Goal: Task Accomplishment & Management: Complete application form

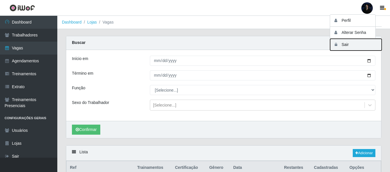
click at [340, 47] on button "Sair" at bounding box center [356, 45] width 52 height 12
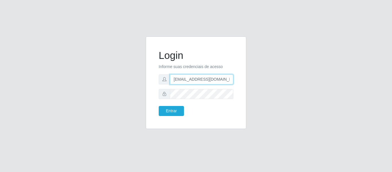
click at [212, 77] on input "[EMAIL_ADDRESS][DOMAIN_NAME]" at bounding box center [201, 79] width 63 height 10
drag, startPoint x: 224, startPoint y: 79, endPoint x: 201, endPoint y: 80, distance: 23.5
click at [201, 80] on input "[EMAIL_ADDRESS][DOMAIN_NAME]" at bounding box center [201, 79] width 63 height 10
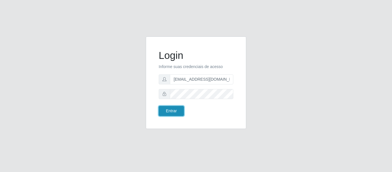
click at [173, 113] on button "Entrar" at bounding box center [171, 111] width 25 height 10
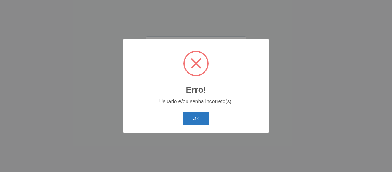
click at [205, 118] on button "OK" at bounding box center [196, 118] width 27 height 13
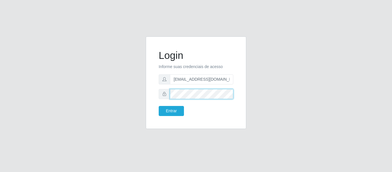
click at [152, 96] on div "Login Informe suas credenciais de acesso [EMAIL_ADDRESS][DOMAIN_NAME] Entrar" at bounding box center [196, 82] width 100 height 92
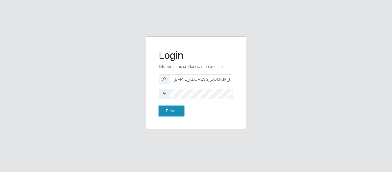
click at [162, 108] on button "Entrar" at bounding box center [171, 111] width 25 height 10
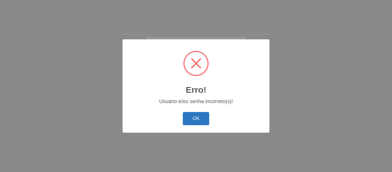
click at [183, 120] on button "OK" at bounding box center [196, 118] width 27 height 13
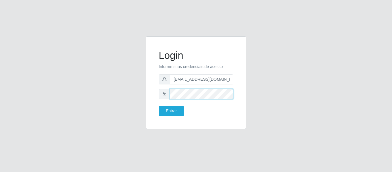
click at [114, 93] on div "Login Informe suas credenciais de acesso [EMAIL_ADDRESS][DOMAIN_NAME] Entrar" at bounding box center [195, 85] width 327 height 99
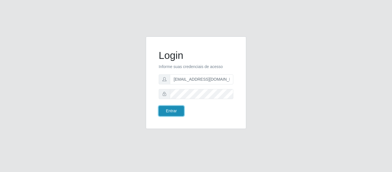
click at [169, 108] on button "Entrar" at bounding box center [171, 111] width 25 height 10
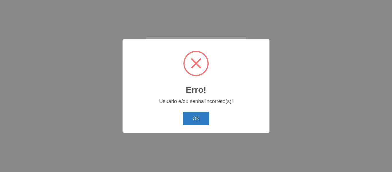
click at [198, 120] on button "OK" at bounding box center [196, 118] width 27 height 13
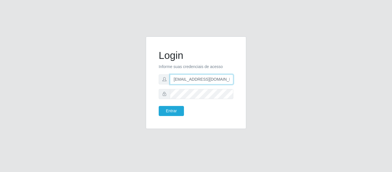
click at [213, 78] on input "[EMAIL_ADDRESS][DOMAIN_NAME]" at bounding box center [201, 79] width 63 height 10
type input "[EMAIL_ADDRESS][DOMAIN_NAME]"
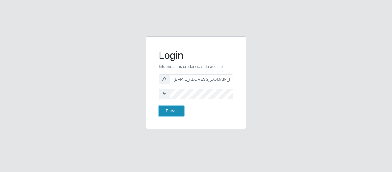
click at [172, 113] on button "Entrar" at bounding box center [171, 111] width 25 height 10
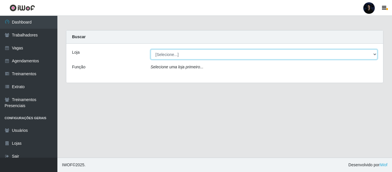
click at [179, 54] on select "[Selecione...] Preço Bom Supermercado" at bounding box center [263, 54] width 227 height 10
select select "387"
click at [150, 49] on select "[Selecione...] Preço Bom Supermercado" at bounding box center [263, 54] width 227 height 10
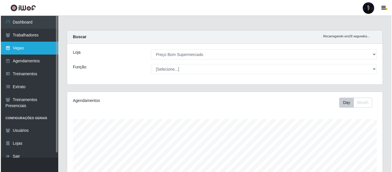
scroll to position [119, 315]
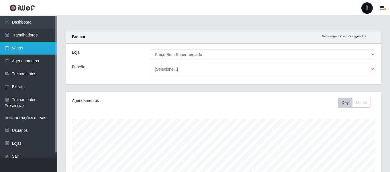
click at [31, 54] on link "Vagas" at bounding box center [28, 48] width 57 height 13
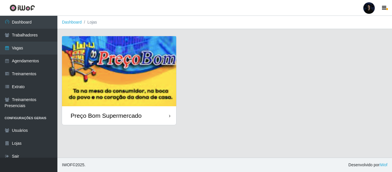
click at [82, 104] on img at bounding box center [119, 71] width 114 height 70
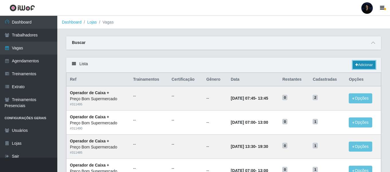
click at [368, 63] on link "Adicionar" at bounding box center [364, 65] width 23 height 8
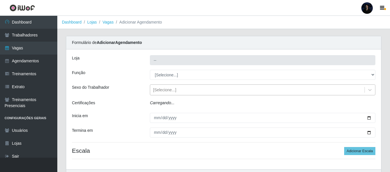
type input "Preço Bom Supermercado"
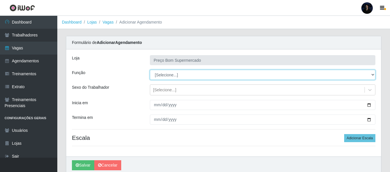
click at [167, 77] on select "[Selecione...] ASG ASG + ASG ++ Auxiliar de Depósito Balconista de Açougue Balc…" at bounding box center [263, 75] width 226 height 10
select select "22"
click at [150, 70] on select "[Selecione...] ASG ASG + ASG ++ Auxiliar de Depósito Balconista de Açougue Balc…" at bounding box center [263, 75] width 226 height 10
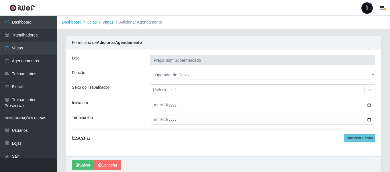
click at [108, 21] on link "Vagas" at bounding box center [108, 22] width 11 height 5
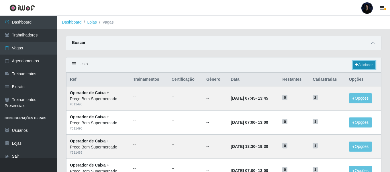
click at [370, 64] on link "Adicionar" at bounding box center [364, 65] width 23 height 8
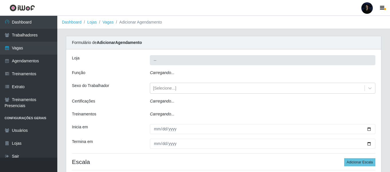
type input "Preço Bom Supermercado"
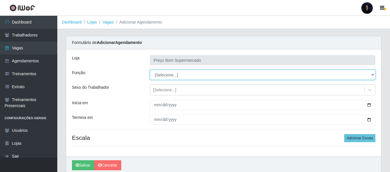
click at [218, 73] on select "[Selecione...] ASG ASG + ASG ++ Auxiliar de Depósito Balconista de Açougue Balc…" at bounding box center [263, 75] width 226 height 10
select select "22"
click at [150, 70] on select "[Selecione...] ASG ASG + ASG ++ Auxiliar de Depósito Balconista de Açougue Balc…" at bounding box center [263, 75] width 226 height 10
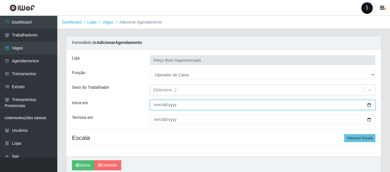
click at [369, 104] on input "Inicia em" at bounding box center [263, 105] width 226 height 10
type input "2025-09-01"
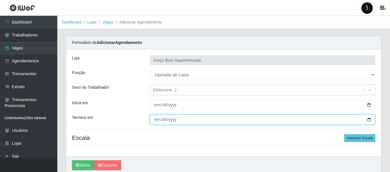
click at [369, 119] on input "Termina em" at bounding box center [263, 119] width 226 height 10
type input "2025-11-30"
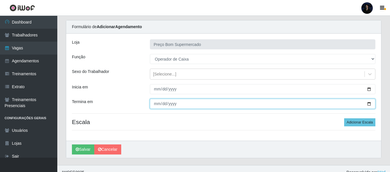
scroll to position [23, 0]
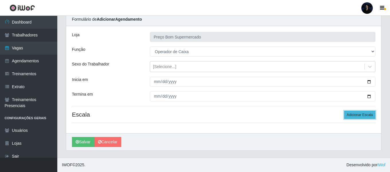
click at [357, 116] on button "Adicionar Escala" at bounding box center [359, 115] width 31 height 8
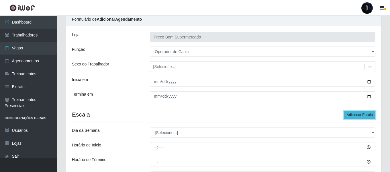
click at [357, 116] on button "Adicionar Escala" at bounding box center [359, 115] width 31 height 8
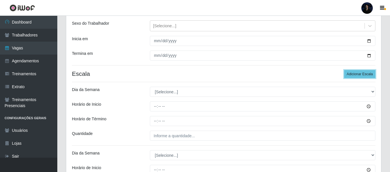
scroll to position [57, 0]
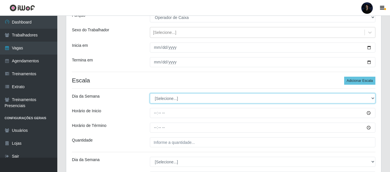
click at [159, 100] on select "[Selecione...] Segunda Terça Quarta Quinta Sexta Sábado Domingo" at bounding box center [263, 98] width 226 height 10
select select "1"
click at [150, 93] on select "[Selecione...] Segunda Terça Quarta Quinta Sexta Sábado Domingo" at bounding box center [263, 98] width 226 height 10
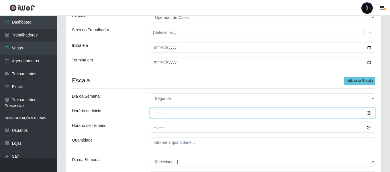
click at [156, 112] on input "Horário de Inicio" at bounding box center [263, 113] width 226 height 10
type input "07:00"
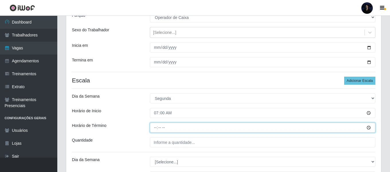
click at [156, 130] on input "Horário de Término" at bounding box center [263, 127] width 226 height 10
type input "13:00"
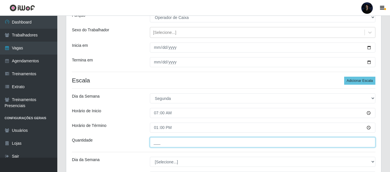
click at [156, 142] on input "___" at bounding box center [263, 142] width 226 height 10
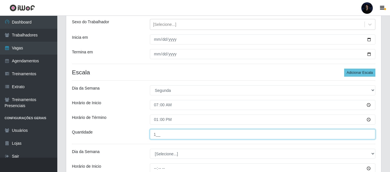
scroll to position [86, 0]
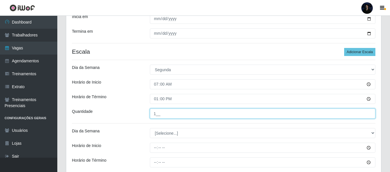
type input "1__"
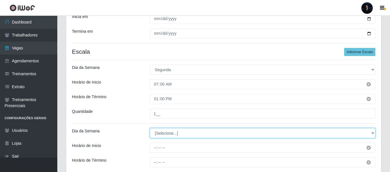
click at [161, 129] on select "[Selecione...] Segunda Terça Quarta Quinta Sexta Sábado Domingo" at bounding box center [263, 133] width 226 height 10
select select "2"
click at [150, 128] on select "[Selecione...] Segunda Terça Quarta Quinta Sexta Sábado Domingo" at bounding box center [263, 133] width 226 height 10
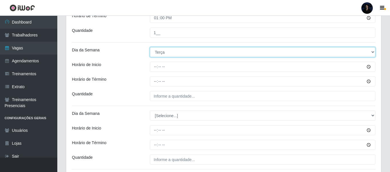
scroll to position [172, 0]
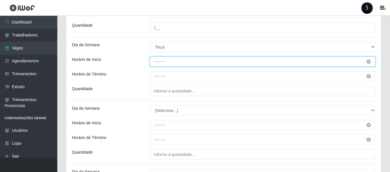
click at [155, 62] on input "Horário de Inicio" at bounding box center [263, 61] width 226 height 10
type input "07:00"
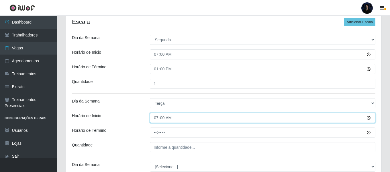
scroll to position [115, 0]
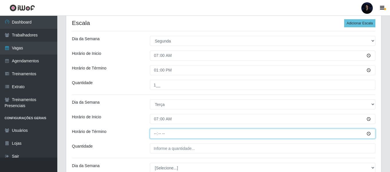
click at [157, 135] on input "Horário de Término" at bounding box center [263, 133] width 226 height 10
type input "13:00"
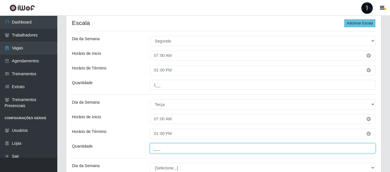
click at [157, 150] on input "___" at bounding box center [263, 148] width 226 height 10
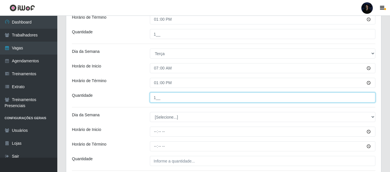
scroll to position [172, 0]
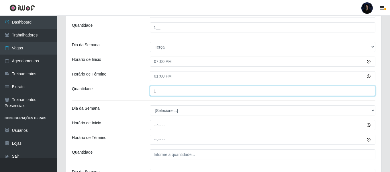
type input "1__"
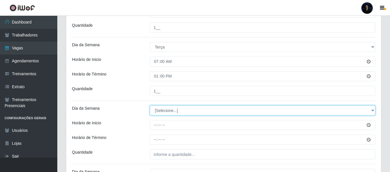
click at [159, 109] on select "[Selecione...] Segunda Terça Quarta Quinta Sexta Sábado Domingo" at bounding box center [263, 110] width 226 height 10
select select "3"
click at [150, 105] on select "[Selecione...] Segunda Terça Quarta Quinta Sexta Sábado Domingo" at bounding box center [263, 110] width 226 height 10
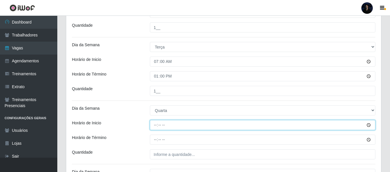
click at [154, 124] on input "Horário de Inicio" at bounding box center [263, 125] width 226 height 10
type input "07:00"
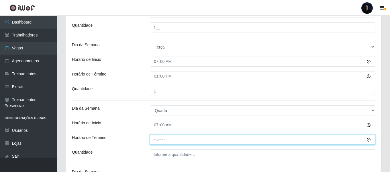
click at [157, 140] on input "Horário de Término" at bounding box center [263, 139] width 226 height 10
type input "13:00"
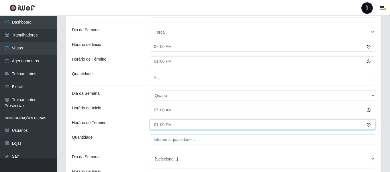
scroll to position [201, 0]
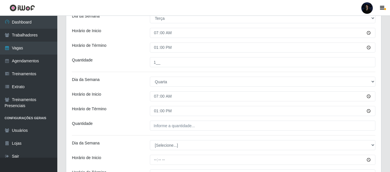
click at [156, 152] on div "Loja Preço Bom Supermercado Função [Selecione...] ASG ASG + ASG ++ Auxiliar de …" at bounding box center [223, 61] width 315 height 424
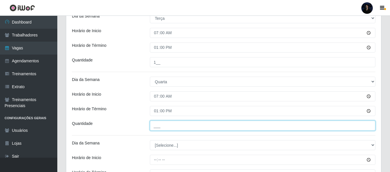
click at [155, 121] on input "___" at bounding box center [263, 125] width 226 height 10
type input "1__"
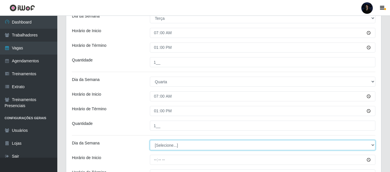
click at [161, 144] on select "[Selecione...] Segunda Terça Quarta Quinta Sexta Sábado Domingo" at bounding box center [263, 145] width 226 height 10
select select "4"
click at [150, 140] on select "[Selecione...] Segunda Terça Quarta Quinta Sexta Sábado Domingo" at bounding box center [263, 145] width 226 height 10
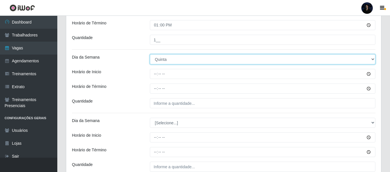
scroll to position [340, 0]
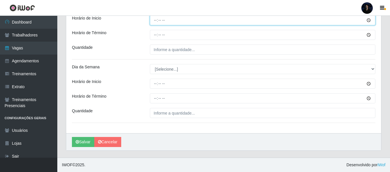
click at [153, 21] on input "Horário de Inicio" at bounding box center [263, 20] width 226 height 10
type input "07:00"
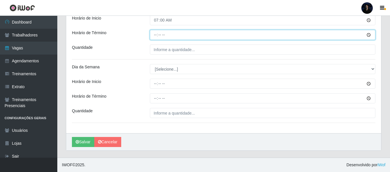
click at [154, 34] on input "Horário de Término" at bounding box center [263, 35] width 226 height 10
type input "13:00"
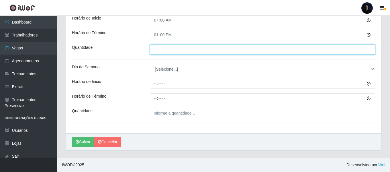
click at [154, 48] on input "___" at bounding box center [263, 49] width 226 height 10
type input "1__"
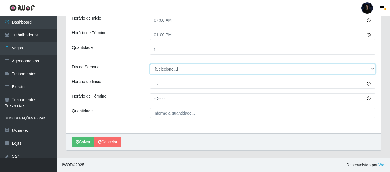
click at [156, 72] on select "[Selecione...] Segunda Terça Quarta Quinta Sexta Sábado Domingo" at bounding box center [263, 69] width 226 height 10
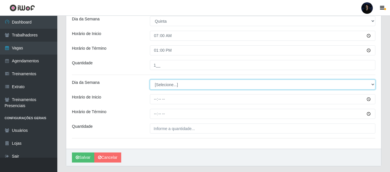
scroll to position [311, 0]
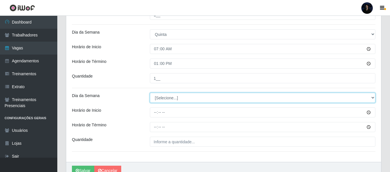
click at [153, 98] on select "[Selecione...] Segunda Terça Quarta Quinta Sexta Sábado Domingo" at bounding box center [263, 98] width 226 height 10
select select "5"
click at [150, 93] on select "[Selecione...] Segunda Terça Quarta Quinta Sexta Sábado Domingo" at bounding box center [263, 98] width 226 height 10
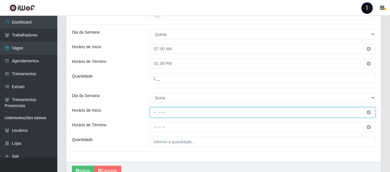
click at [157, 110] on input "Horário de Inicio" at bounding box center [263, 112] width 226 height 10
type input "07:00"
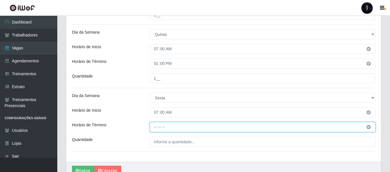
click at [153, 130] on input "Horário de Término" at bounding box center [263, 127] width 226 height 10
type input "13:00"
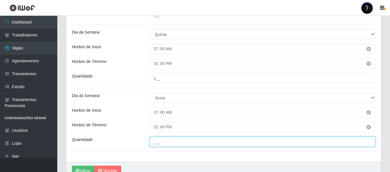
click at [152, 142] on input "___" at bounding box center [263, 141] width 226 height 10
type input "1__"
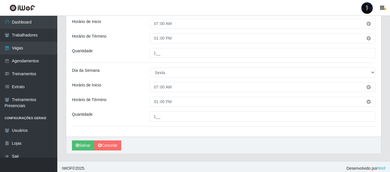
scroll to position [340, 0]
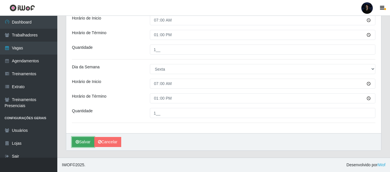
click at [77, 145] on button "Salvar" at bounding box center [83, 142] width 22 height 10
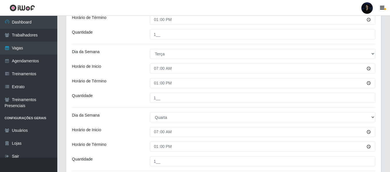
scroll to position [0, 0]
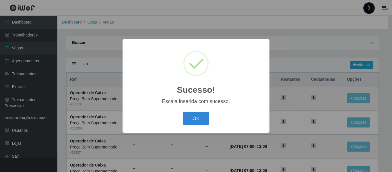
click at [195, 119] on button "OK" at bounding box center [196, 118] width 27 height 13
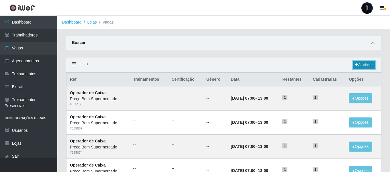
click at [370, 64] on link "Adicionar" at bounding box center [364, 65] width 23 height 8
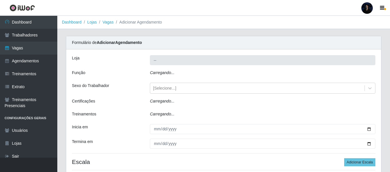
type input "Preço Bom Supermercado"
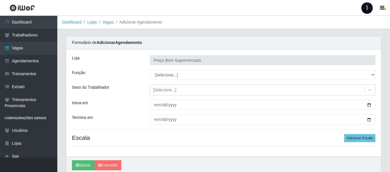
click at [170, 73] on select "[Selecione...] ASG ASG + ASG ++ Auxiliar de Depósito Balconista de Açougue Balc…" at bounding box center [263, 75] width 226 height 10
click at [150, 70] on select "[Selecione...] ASG ASG + ASG ++ Auxiliar de Depósito Balconista de Açougue Balc…" at bounding box center [263, 75] width 226 height 10
click at [185, 75] on select "[Selecione...] ASG ASG + ASG ++ Auxiliar de Depósito Balconista de Açougue Balc…" at bounding box center [263, 75] width 226 height 10
select select "72"
click at [150, 70] on select "[Selecione...] ASG ASG + ASG ++ Auxiliar de Depósito Balconista de Açougue Balc…" at bounding box center [263, 75] width 226 height 10
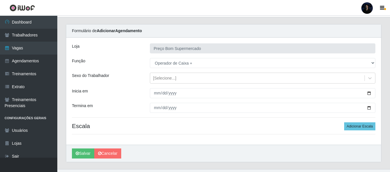
scroll to position [23, 0]
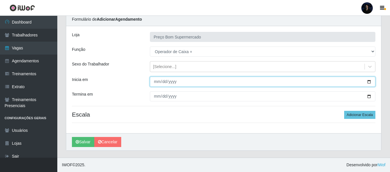
click at [368, 84] on input "Inicia em" at bounding box center [263, 82] width 226 height 10
type input "2025-09-01"
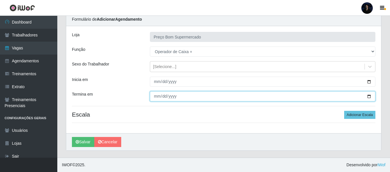
click at [369, 96] on input "Termina em" at bounding box center [263, 96] width 226 height 10
type input "2025-11-30"
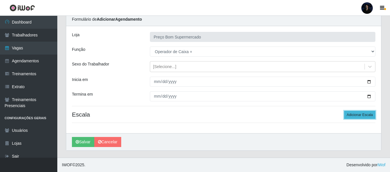
click at [355, 114] on button "Adicionar Escala" at bounding box center [359, 115] width 31 height 8
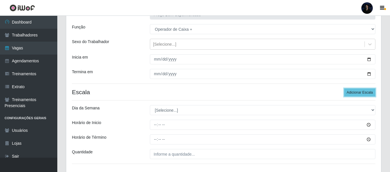
scroll to position [81, 0]
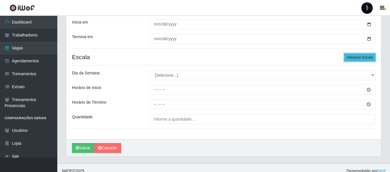
click at [362, 57] on button "Adicionar Escala" at bounding box center [359, 57] width 31 height 8
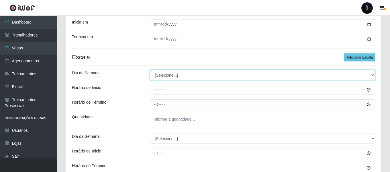
click at [186, 75] on select "[Selecione...] Segunda Terça Quarta Quinta Sexta Sábado Domingo" at bounding box center [263, 75] width 226 height 10
select select "6"
click at [150, 70] on select "[Selecione...] Segunda Terça Quarta Quinta Sexta Sábado Domingo" at bounding box center [263, 75] width 226 height 10
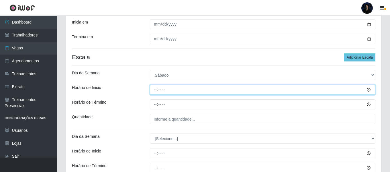
click at [157, 90] on input "Horário de Inicio" at bounding box center [263, 90] width 226 height 10
type input "07:00"
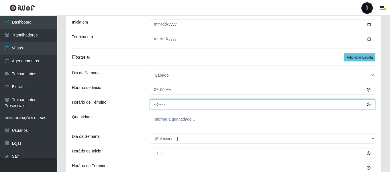
click at [155, 101] on input "Horário de Término" at bounding box center [263, 104] width 226 height 10
type input "13:00"
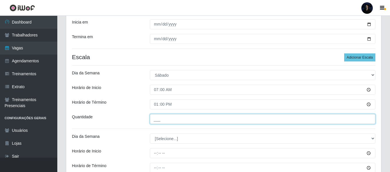
click at [156, 117] on input "___" at bounding box center [263, 119] width 226 height 10
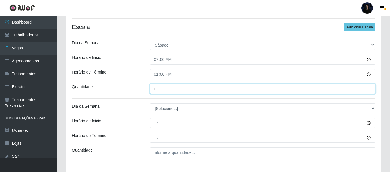
scroll to position [109, 0]
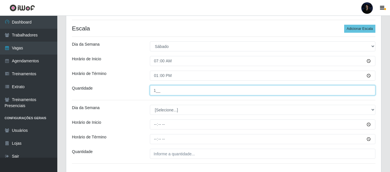
type input "1__"
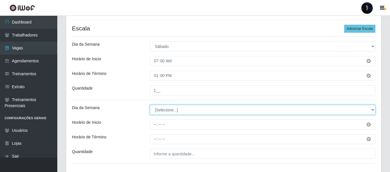
click at [159, 110] on select "[Selecione...] Segunda Terça Quarta Quinta Sexta Sábado Domingo" at bounding box center [263, 110] width 226 height 10
select select "6"
click at [150, 105] on select "[Selecione...] Segunda Terça Quarta Quinta Sexta Sábado Domingo" at bounding box center [263, 110] width 226 height 10
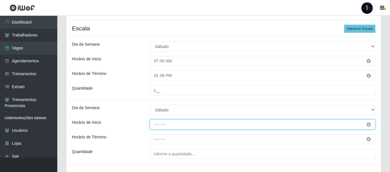
click at [155, 125] on input "Horário de Inicio" at bounding box center [263, 124] width 226 height 10
type input "07:45"
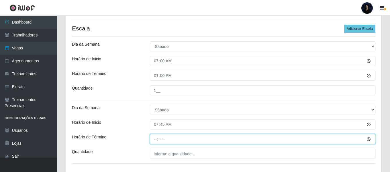
click at [155, 140] on input "Horário de Término" at bounding box center [263, 139] width 226 height 10
type input "13:45"
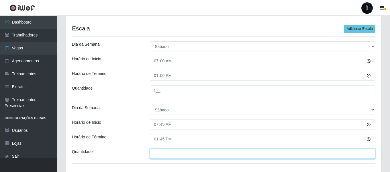
click at [153, 156] on input "___" at bounding box center [263, 153] width 226 height 10
type input "1__"
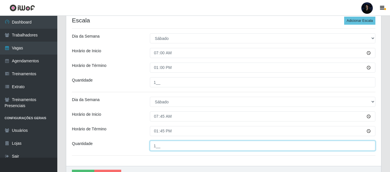
scroll to position [143, 0]
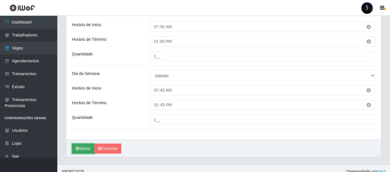
click at [77, 150] on icon "submit" at bounding box center [77, 148] width 3 height 4
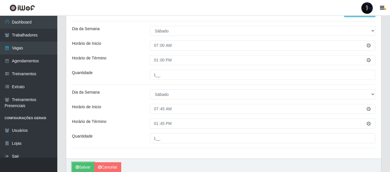
scroll to position [115, 0]
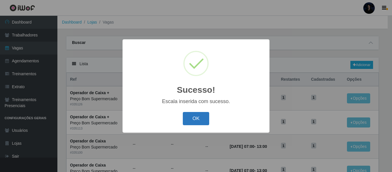
click at [199, 119] on button "OK" at bounding box center [196, 118] width 27 height 13
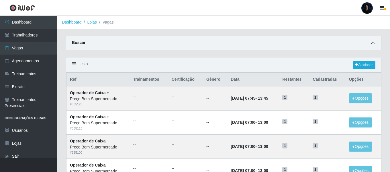
click at [374, 44] on icon at bounding box center [373, 43] width 4 height 4
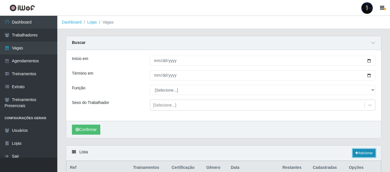
click at [361, 152] on link "Adicionar" at bounding box center [364, 153] width 23 height 8
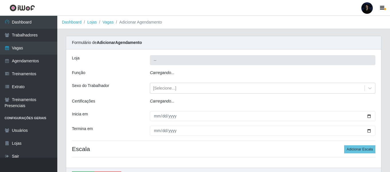
type input "Preço Bom Supermercado"
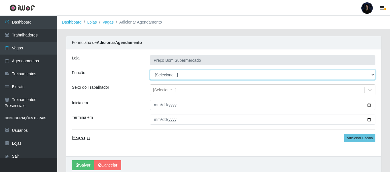
click at [184, 73] on select "[Selecione...] ASG ASG + ASG ++ Auxiliar de Depósito Balconista de Açougue Balc…" at bounding box center [263, 75] width 226 height 10
click at [150, 70] on select "[Selecione...] ASG ASG + ASG ++ Auxiliar de Depósito Balconista de Açougue Balc…" at bounding box center [263, 75] width 226 height 10
click at [185, 77] on select "[Selecione...] ASG ASG + ASG ++ Auxiliar de Depósito Balconista de Açougue Balc…" at bounding box center [263, 75] width 226 height 10
select select "72"
click at [150, 70] on select "[Selecione...] ASG ASG + ASG ++ Auxiliar de Depósito Balconista de Açougue Balc…" at bounding box center [263, 75] width 226 height 10
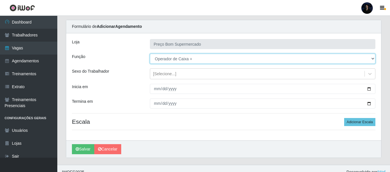
scroll to position [23, 0]
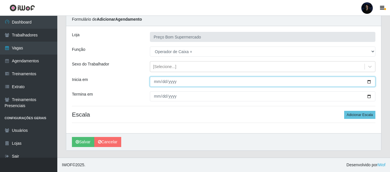
click at [369, 80] on input "Inicia em" at bounding box center [263, 82] width 226 height 10
type input "2025-09-01"
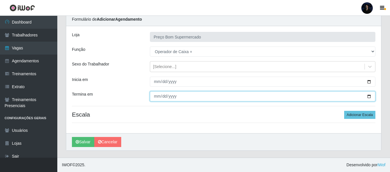
click at [368, 97] on input "Termina em" at bounding box center [263, 96] width 226 height 10
type input "2025-08-30"
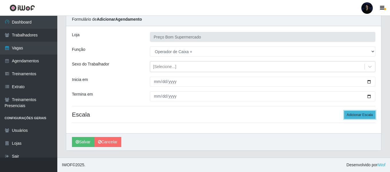
click at [360, 114] on button "Adicionar Escala" at bounding box center [359, 115] width 31 height 8
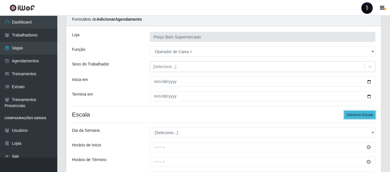
click at [360, 114] on button "Adicionar Escala" at bounding box center [359, 115] width 31 height 8
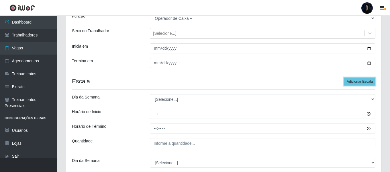
scroll to position [57, 0]
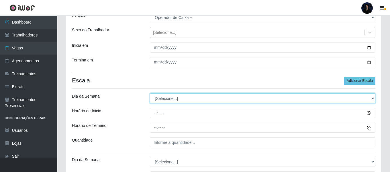
click at [177, 98] on select "[Selecione...] Segunda Terça Quarta Quinta Sexta Sábado Domingo" at bounding box center [263, 98] width 226 height 10
select select "0"
click at [150, 93] on select "[Selecione...] Segunda Terça Quarta Quinta Sexta Sábado Domingo" at bounding box center [263, 98] width 226 height 10
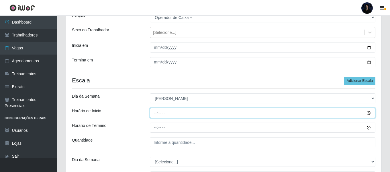
click at [159, 112] on input "Horário de Inicio" at bounding box center [263, 113] width 226 height 10
click at [156, 112] on input "Horário de Inicio" at bounding box center [263, 113] width 226 height 10
type input "07:00"
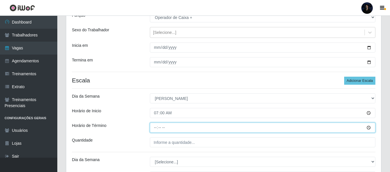
click at [155, 128] on input "Horário de Término" at bounding box center [263, 127] width 226 height 10
type input "13:00"
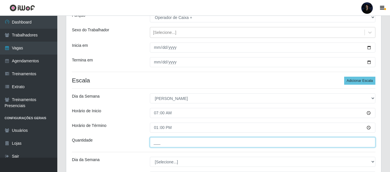
click at [156, 142] on input "___" at bounding box center [263, 142] width 226 height 10
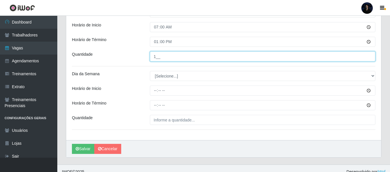
scroll to position [143, 0]
type input "1__"
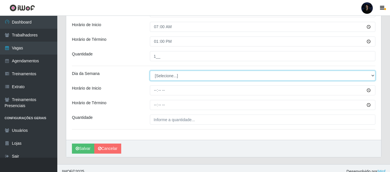
click at [160, 76] on select "[Selecione...] Segunda Terça Quarta Quinta Sexta Sábado Domingo" at bounding box center [263, 76] width 226 height 10
select select "0"
click at [150, 71] on select "[Selecione...] Segunda Terça Quarta Quinta Sexta Sábado Domingo" at bounding box center [263, 76] width 226 height 10
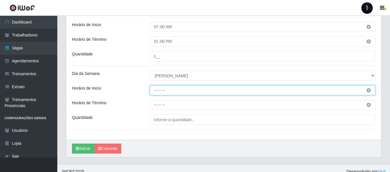
click at [154, 93] on input "Horário de Inicio" at bounding box center [263, 90] width 226 height 10
type input "07:45"
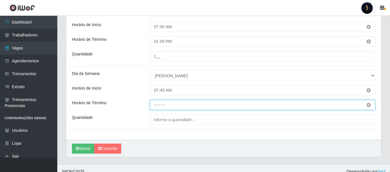
click at [156, 105] on input "Horário de Término" at bounding box center [263, 105] width 226 height 10
type input "13:45"
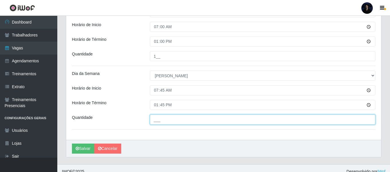
click at [155, 118] on input "___" at bounding box center [263, 119] width 226 height 10
type input "2__"
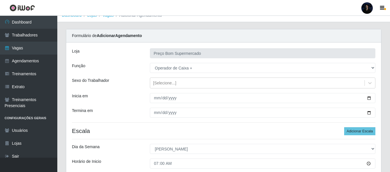
scroll to position [7, 0]
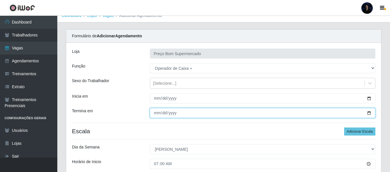
click at [369, 114] on input "2025-08-30" at bounding box center [263, 113] width 226 height 10
type input "2025-09-26"
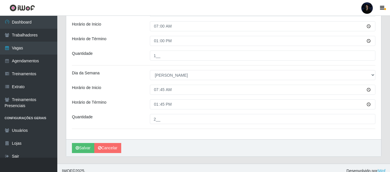
scroll to position [150, 0]
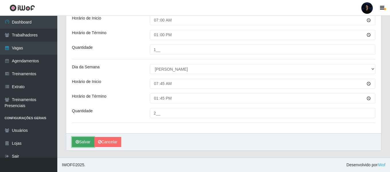
click at [79, 142] on icon "submit" at bounding box center [77, 142] width 3 height 4
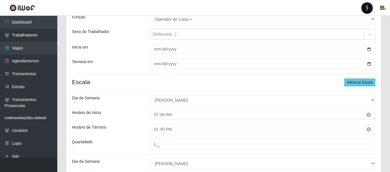
scroll to position [35, 0]
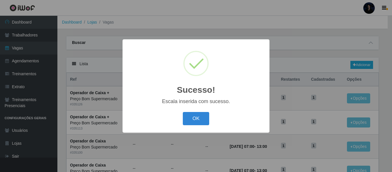
click at [191, 111] on div "OK Cancel" at bounding box center [195, 118] width 135 height 16
click at [190, 117] on button "OK" at bounding box center [196, 118] width 27 height 13
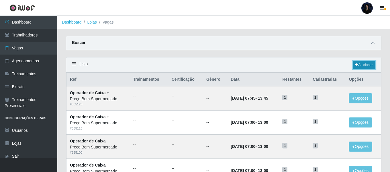
click at [369, 64] on link "Adicionar" at bounding box center [364, 65] width 23 height 8
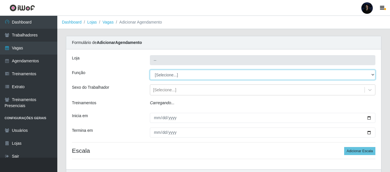
type input "Preço Bom Supermercado"
click at [177, 75] on select "[Selecione...] ASG ASG + ASG ++ Auxiliar de Depósito Balconista de Açougue Balc…" at bounding box center [263, 75] width 226 height 10
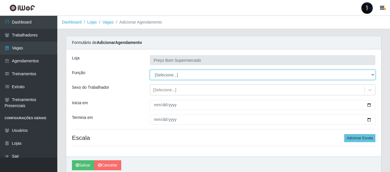
select select "72"
click at [150, 70] on select "[Selecione...] ASG ASG + ASG ++ Auxiliar de Depósito Balconista de Açougue Balc…" at bounding box center [263, 75] width 226 height 10
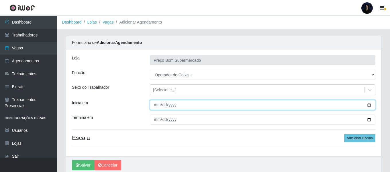
click at [367, 103] on input "Inicia em" at bounding box center [263, 105] width 226 height 10
type input "2025-09-28"
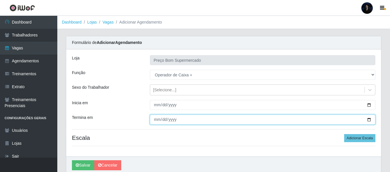
click at [369, 120] on input "Termina em" at bounding box center [263, 119] width 226 height 10
type input "2025-09-28"
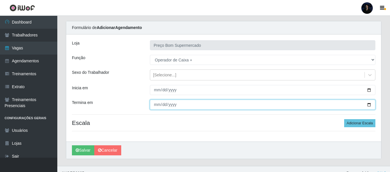
scroll to position [23, 0]
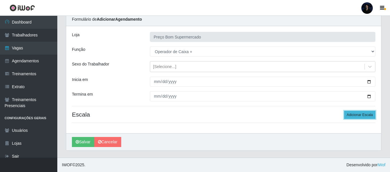
click at [358, 113] on button "Adicionar Escala" at bounding box center [359, 115] width 31 height 8
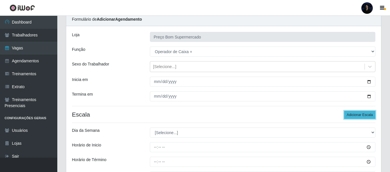
scroll to position [0, 0]
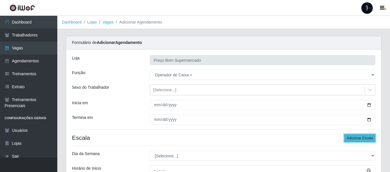
click at [356, 136] on button "Adicionar Escala" at bounding box center [359, 138] width 31 height 8
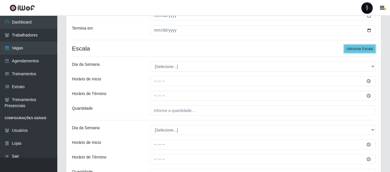
scroll to position [86, 0]
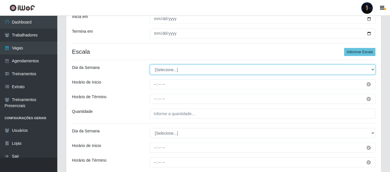
click at [163, 73] on select "[Selecione...] Segunda Terça Quarta Quinta Sexta Sábado Domingo" at bounding box center [263, 69] width 226 height 10
select select "0"
click at [150, 64] on select "[Selecione...] Segunda Terça Quarta Quinta Sexta Sábado Domingo" at bounding box center [263, 69] width 226 height 10
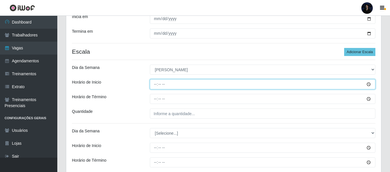
click at [154, 85] on input "Horário de Inicio" at bounding box center [263, 84] width 226 height 10
type input "07:00"
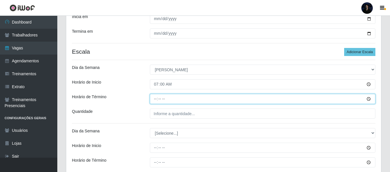
click at [155, 95] on input "Horário de Término" at bounding box center [263, 99] width 226 height 10
type input "13:00"
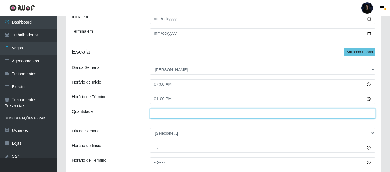
click at [153, 113] on input "___" at bounding box center [263, 113] width 226 height 10
type input "2__"
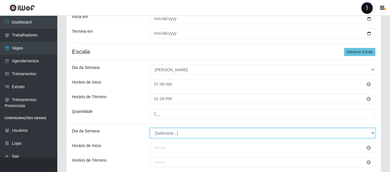
click at [155, 130] on select "[Selecione...] Segunda Terça Quarta Quinta Sexta Sábado Domingo" at bounding box center [263, 133] width 226 height 10
select select "0"
click at [150, 128] on select "[Selecione...] Segunda Terça Quarta Quinta Sexta Sábado Domingo" at bounding box center [263, 133] width 226 height 10
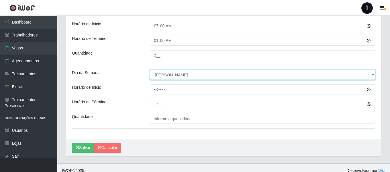
scroll to position [150, 0]
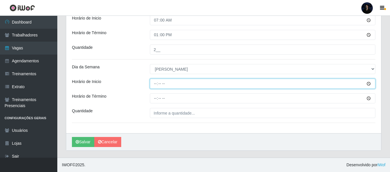
click at [157, 83] on input "Horário de Inicio" at bounding box center [263, 84] width 226 height 10
type input "07:45"
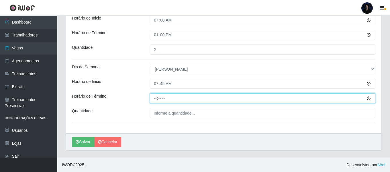
click at [154, 98] on input "Horário de Término" at bounding box center [263, 98] width 226 height 10
type input "13:45"
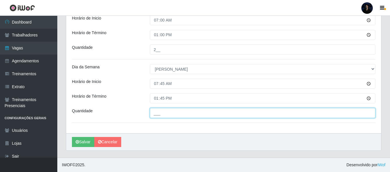
click at [155, 108] on input "___" at bounding box center [263, 113] width 226 height 10
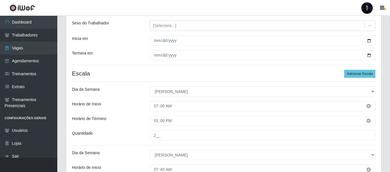
scroll to position [64, 0]
type input "2__"
click at [212, 9] on header "Perfil Alterar Senha Sair" at bounding box center [195, 8] width 390 height 16
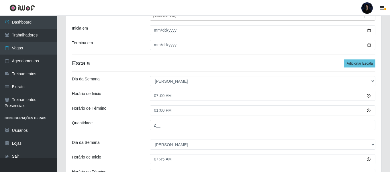
scroll to position [150, 0]
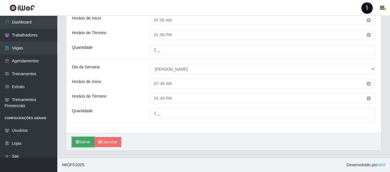
click at [76, 142] on icon "submit" at bounding box center [77, 142] width 3 height 4
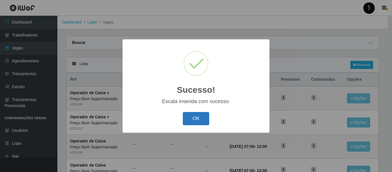
click at [203, 117] on button "OK" at bounding box center [196, 118] width 27 height 13
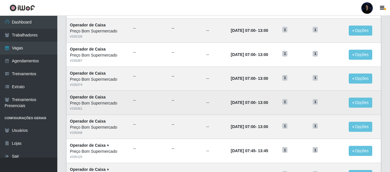
scroll to position [115, 0]
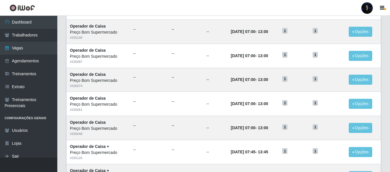
click at [232, 11] on header "Perfil Alterar Senha Sair" at bounding box center [195, 8] width 390 height 16
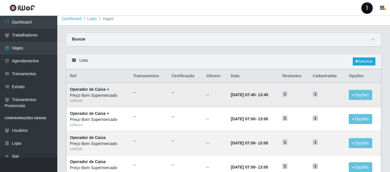
scroll to position [0, 0]
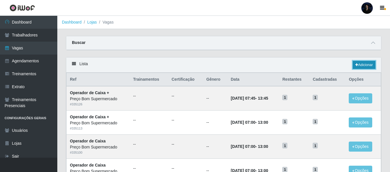
click at [360, 67] on link "Adicionar" at bounding box center [364, 65] width 23 height 8
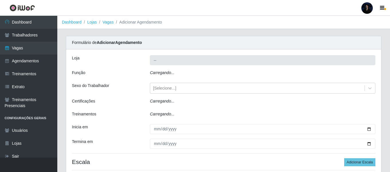
type input "Preço Bom Supermercado"
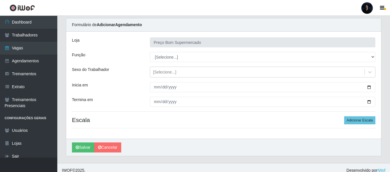
scroll to position [23, 0]
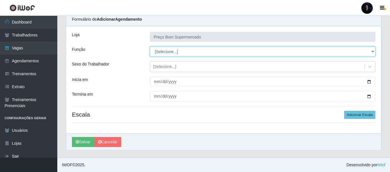
click at [166, 52] on select "[Selecione...] ASG ASG + ASG ++ Auxiliar de Depósito Balconista de Açougue Balc…" at bounding box center [263, 51] width 226 height 10
select select "72"
click at [150, 46] on select "[Selecione...] ASG ASG + ASG ++ Auxiliar de Depósito Balconista de Açougue Balc…" at bounding box center [263, 51] width 226 height 10
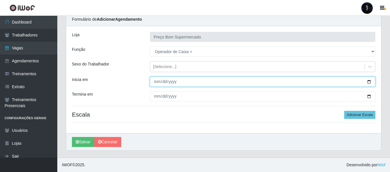
click at [369, 82] on input "Inicia em" at bounding box center [263, 82] width 226 height 10
type input "2025-10-01"
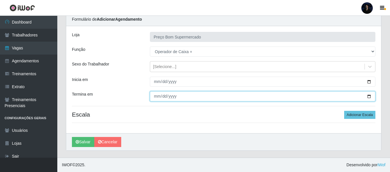
click at [369, 97] on input "Termina em" at bounding box center [263, 96] width 226 height 10
type input "2025-10-24"
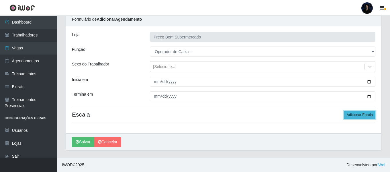
click at [355, 114] on button "Adicionar Escala" at bounding box center [359, 115] width 31 height 8
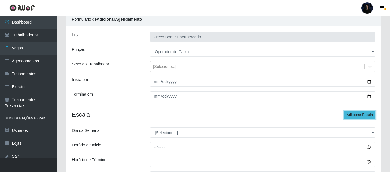
click at [355, 114] on button "Adicionar Escala" at bounding box center [359, 115] width 31 height 8
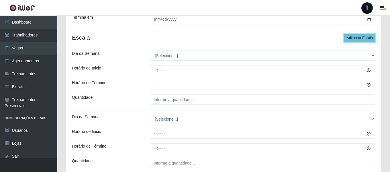
scroll to position [109, 0]
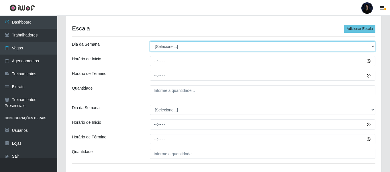
click at [161, 46] on select "[Selecione...] Segunda Terça Quarta Quinta Sexta Sábado Domingo" at bounding box center [263, 46] width 226 height 10
select select "0"
click at [150, 41] on select "[Selecione...] Segunda Terça Quarta Quinta Sexta Sábado Domingo" at bounding box center [263, 46] width 226 height 10
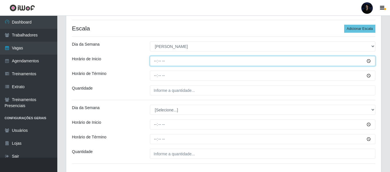
click at [153, 64] on input "Horário de Inicio" at bounding box center [263, 61] width 226 height 10
type input "07:00"
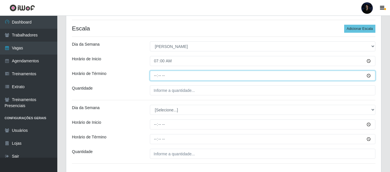
click at [155, 75] on input "Horário de Término" at bounding box center [263, 76] width 226 height 10
type input "13:00"
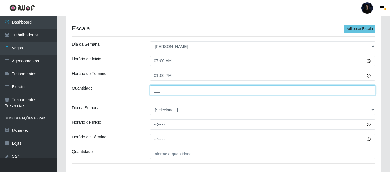
click at [155, 90] on input "___" at bounding box center [263, 90] width 226 height 10
type input "1__"
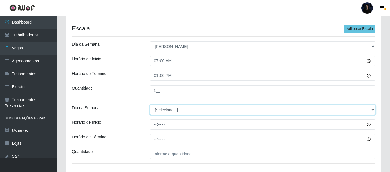
click at [159, 111] on select "[Selecione...] Segunda Terça Quarta Quinta Sexta Sábado Domingo" at bounding box center [263, 110] width 226 height 10
select select "0"
click at [150, 105] on select "[Selecione...] Segunda Terça Quarta Quinta Sexta Sábado Domingo" at bounding box center [263, 110] width 226 height 10
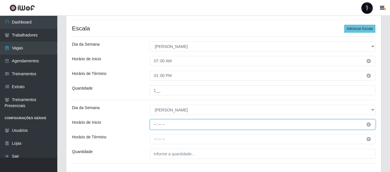
click at [155, 127] on input "Horário de Inicio" at bounding box center [263, 124] width 226 height 10
type input "07:45"
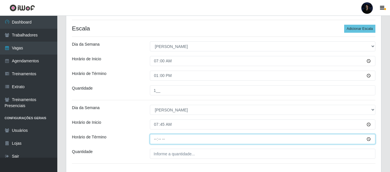
click at [155, 136] on input "Horário de Término" at bounding box center [263, 139] width 226 height 10
type input "13:45"
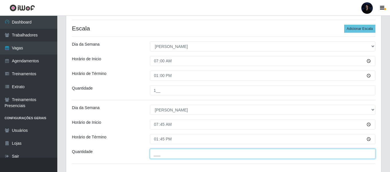
click at [157, 155] on input "___" at bounding box center [263, 153] width 226 height 10
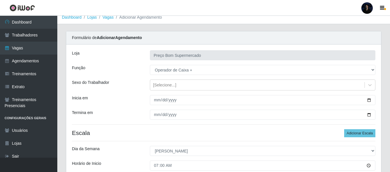
scroll to position [0, 0]
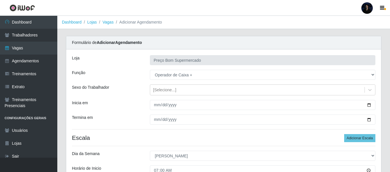
type input "2__"
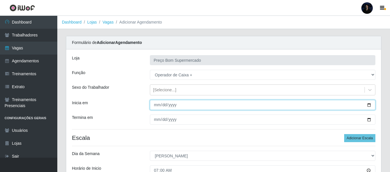
click at [370, 105] on input "2025-10-01" at bounding box center [263, 105] width 226 height 10
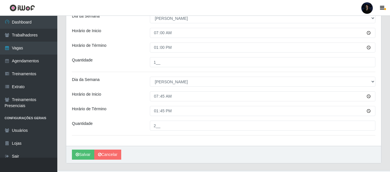
scroll to position [150, 0]
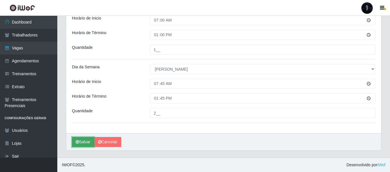
click at [78, 143] on icon "submit" at bounding box center [77, 142] width 3 height 4
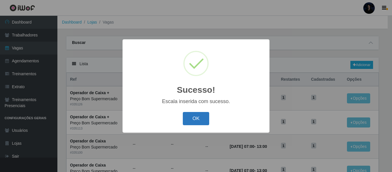
click at [202, 118] on button "OK" at bounding box center [196, 118] width 27 height 13
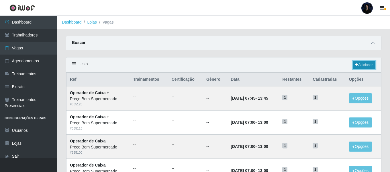
click at [371, 61] on link "Adicionar" at bounding box center [364, 65] width 23 height 8
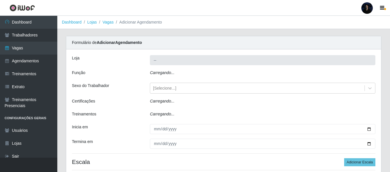
type input "Preço Bom Supermercado"
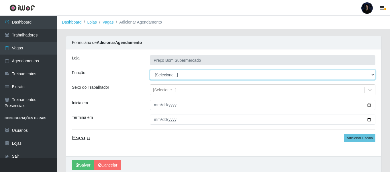
click at [167, 73] on select "[Selecione...] ASG ASG + ASG ++ Auxiliar de Depósito Balconista de Açougue Balc…" at bounding box center [263, 75] width 226 height 10
select select "72"
click at [150, 70] on select "[Selecione...] ASG ASG + ASG ++ Auxiliar de Depósito Balconista de Açougue Balc…" at bounding box center [263, 75] width 226 height 10
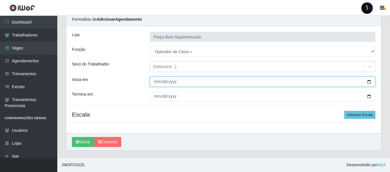
click at [369, 81] on input "Inicia em" at bounding box center [263, 82] width 226 height 10
type input "2025-10-26"
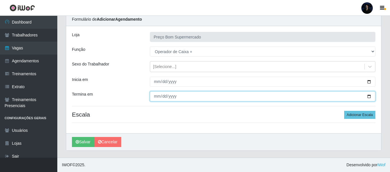
drag, startPoint x: 372, startPoint y: 95, endPoint x: 357, endPoint y: 94, distance: 14.7
click at [371, 95] on input "Termina em" at bounding box center [263, 96] width 226 height 10
click at [367, 95] on input "Termina em" at bounding box center [263, 96] width 226 height 10
type input "2025-10-26"
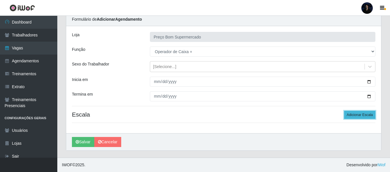
click at [353, 113] on button "Adicionar Escala" at bounding box center [359, 115] width 31 height 8
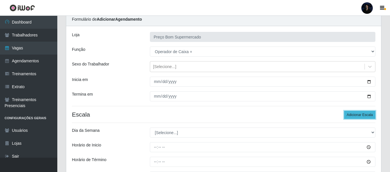
click at [353, 113] on button "Adicionar Escala" at bounding box center [359, 115] width 31 height 8
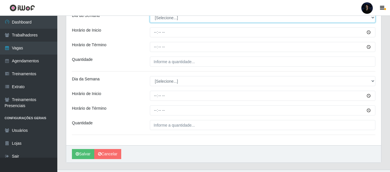
click at [166, 16] on select "[Selecione...] Segunda Terça Quarta Quinta Sexta Sábado Domingo" at bounding box center [263, 18] width 226 height 10
select select "0"
click at [150, 13] on select "[Selecione...] Segunda Terça Quarta Quinta Sexta Sábado Domingo" at bounding box center [263, 18] width 226 height 10
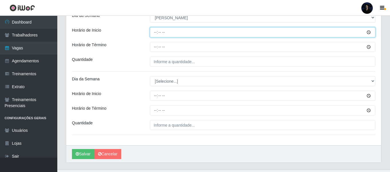
click at [155, 34] on input "Horário de Inicio" at bounding box center [263, 32] width 226 height 10
type input "07:00"
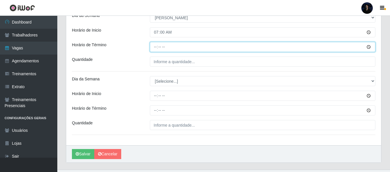
click at [155, 44] on input "Horário de Término" at bounding box center [263, 47] width 226 height 10
type input "13:00"
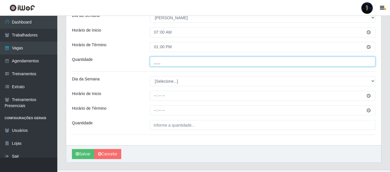
click at [153, 61] on input "___" at bounding box center [263, 61] width 226 height 10
type input "2__"
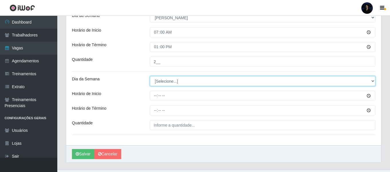
click at [167, 82] on select "[Selecione...] Segunda Terça Quarta Quinta Sexta Sábado Domingo" at bounding box center [263, 81] width 226 height 10
select select "0"
click at [150, 76] on select "[Selecione...] Segunda Terça Quarta Quinta Sexta Sábado Domingo" at bounding box center [263, 81] width 226 height 10
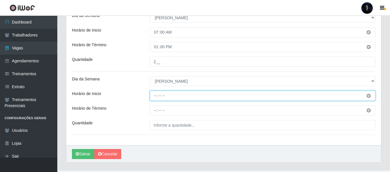
click at [155, 95] on input "Horário de Inicio" at bounding box center [263, 96] width 226 height 10
type input "07:45"
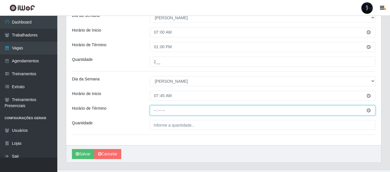
click at [151, 111] on input "Horário de Término" at bounding box center [263, 110] width 226 height 10
type input "13:45"
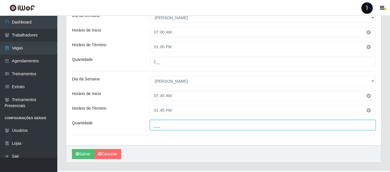
click at [154, 128] on input "___" at bounding box center [263, 125] width 226 height 10
type input "2__"
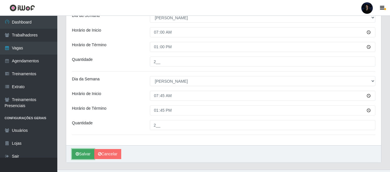
click at [78, 155] on icon "submit" at bounding box center [77, 154] width 3 height 4
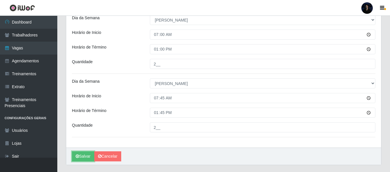
scroll to position [23, 0]
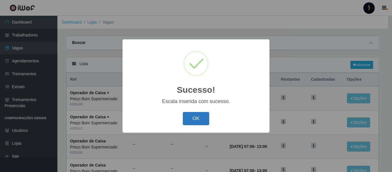
click at [194, 117] on button "OK" at bounding box center [196, 118] width 27 height 13
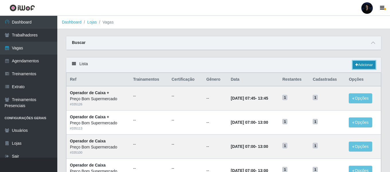
click at [372, 65] on link "Adicionar" at bounding box center [364, 65] width 23 height 8
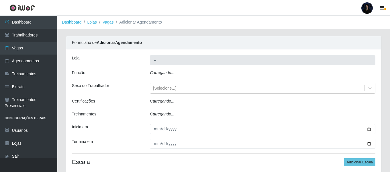
type input "Preço Bom Supermercado"
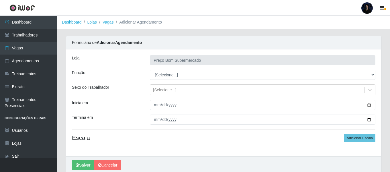
click at [164, 75] on select "[Selecione...] ASG ASG + ASG ++ Auxiliar de Depósito Balconista de Açougue Balc…" at bounding box center [263, 75] width 226 height 10
select select "72"
click at [150, 70] on select "[Selecione...] ASG ASG + ASG ++ Auxiliar de Depósito Balconista de Açougue Balc…" at bounding box center [263, 75] width 226 height 10
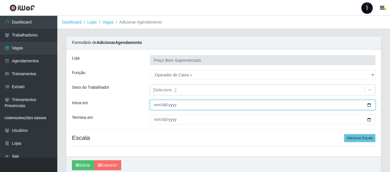
click at [368, 106] on input "Inicia em" at bounding box center [263, 105] width 226 height 10
type input "2025-11-01"
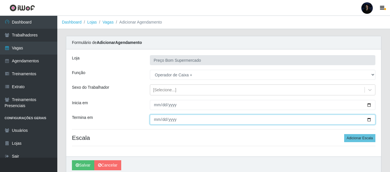
drag, startPoint x: 369, startPoint y: 121, endPoint x: 352, endPoint y: 120, distance: 17.8
click at [369, 121] on input "Termina em" at bounding box center [263, 119] width 226 height 10
type input "2025-11-29"
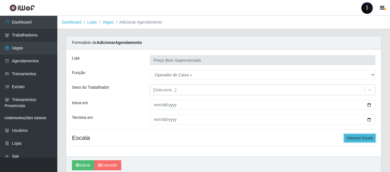
click at [357, 138] on button "Adicionar Escala" at bounding box center [359, 138] width 31 height 8
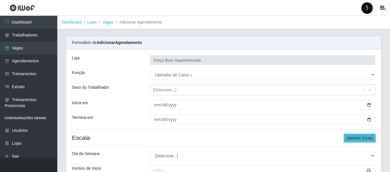
click at [357, 138] on button "Adicionar Escala" at bounding box center [359, 138] width 31 height 8
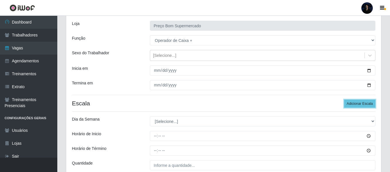
scroll to position [115, 0]
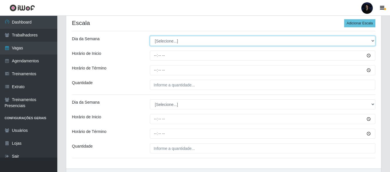
click at [159, 41] on select "[Selecione...] Segunda Terça Quarta Quinta Sexta Sábado Domingo" at bounding box center [263, 41] width 226 height 10
select select "0"
click at [150, 36] on select "[Selecione...] Segunda Terça Quarta Quinta Sexta Sábado Domingo" at bounding box center [263, 41] width 226 height 10
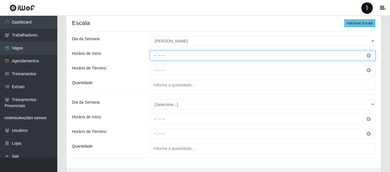
click at [156, 56] on input "Horário de Inicio" at bounding box center [263, 55] width 226 height 10
type input "07:00"
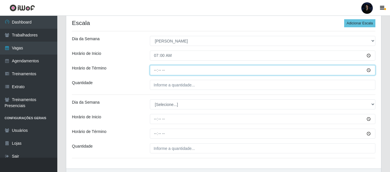
click at [155, 67] on input "Horário de Término" at bounding box center [263, 70] width 226 height 10
type input "13:00"
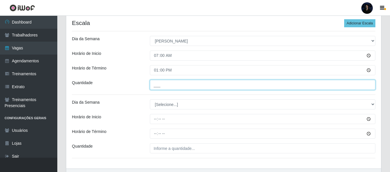
click at [152, 87] on input "___" at bounding box center [263, 85] width 226 height 10
type input "1__"
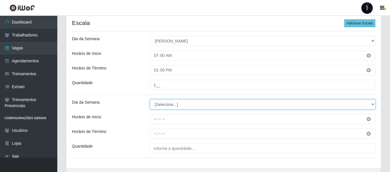
click at [166, 104] on select "[Selecione...] Segunda Terça Quarta Quinta Sexta Sábado Domingo" at bounding box center [263, 104] width 226 height 10
select select "0"
click at [150, 99] on select "[Selecione...] Segunda Terça Quarta Quinta Sexta Sábado Domingo" at bounding box center [263, 104] width 226 height 10
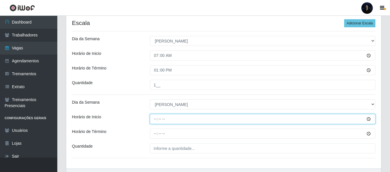
click at [151, 119] on input "Horário de Inicio" at bounding box center [263, 119] width 226 height 10
type input "07:45"
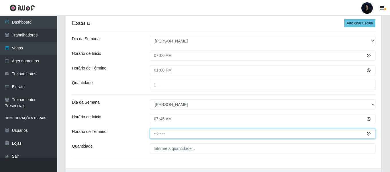
click at [157, 132] on input "Horário de Término" at bounding box center [263, 133] width 226 height 10
type input "13:45"
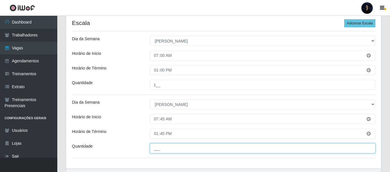
click at [156, 145] on input "___" at bounding box center [263, 148] width 226 height 10
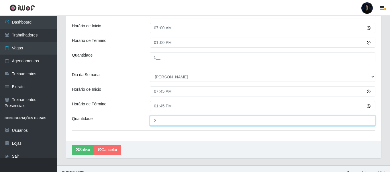
scroll to position [150, 0]
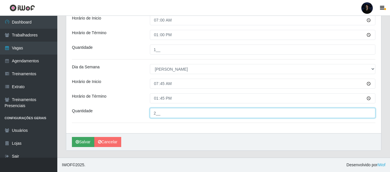
type input "2__"
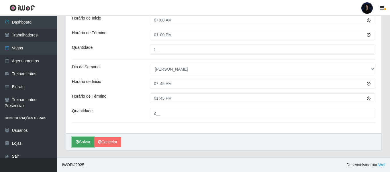
click at [83, 140] on button "Salvar" at bounding box center [83, 142] width 22 height 10
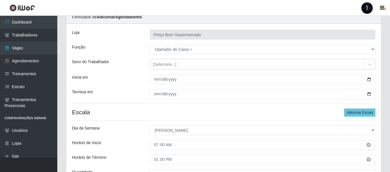
scroll to position [7, 0]
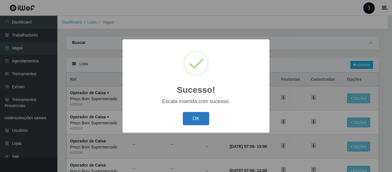
click at [198, 116] on button "OK" at bounding box center [196, 118] width 27 height 13
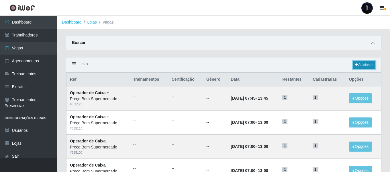
click at [356, 65] on icon at bounding box center [356, 64] width 3 height 3
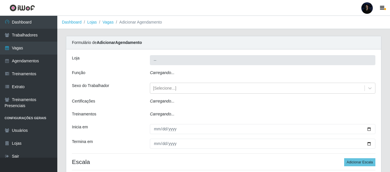
type input "Preço Bom Supermercado"
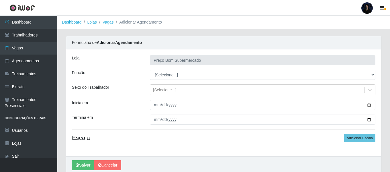
click at [215, 73] on select "[Selecione...] ASG ASG + ASG ++ Auxiliar de Depósito Balconista de Açougue Balc…" at bounding box center [263, 75] width 226 height 10
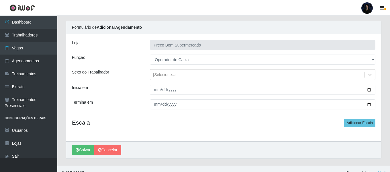
scroll to position [23, 0]
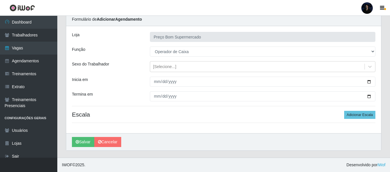
click at [211, 52] on select "[Selecione...] ASG ASG + ASG ++ Auxiliar de Depósito Balconista de Açougue Balc…" at bounding box center [263, 51] width 226 height 10
click at [195, 50] on select "[Selecione...] ASG ASG + ASG ++ Auxiliar de Depósito Balconista de Açougue Balc…" at bounding box center [263, 51] width 226 height 10
select select "72"
click at [150, 46] on select "[Selecione...] ASG ASG + ASG ++ Auxiliar de Depósito Balconista de Açougue Balc…" at bounding box center [263, 51] width 226 height 10
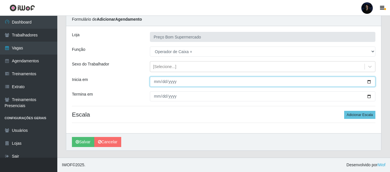
click at [369, 84] on input "Inicia em" at bounding box center [263, 82] width 226 height 10
type input "2025-11-30"
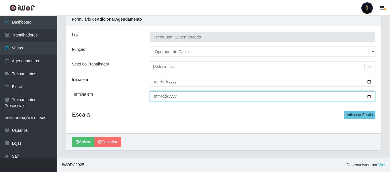
click at [368, 95] on input "Termina em" at bounding box center [263, 96] width 226 height 10
type input "2025-11-30"
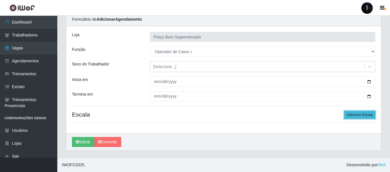
click at [358, 114] on button "Adicionar Escala" at bounding box center [359, 115] width 31 height 8
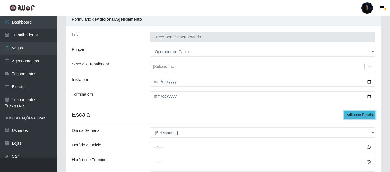
click at [358, 114] on button "Adicionar Escala" at bounding box center [359, 115] width 31 height 8
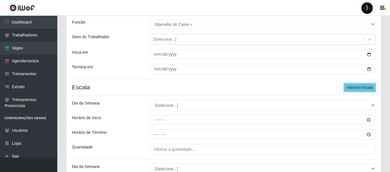
scroll to position [57, 0]
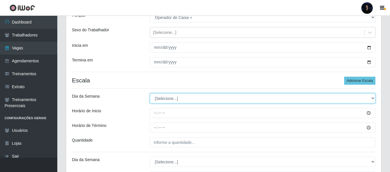
click at [159, 102] on select "[Selecione...] Segunda Terça Quarta Quinta Sexta Sábado Domingo" at bounding box center [263, 98] width 226 height 10
select select "0"
click at [150, 93] on select "[Selecione...] Segunda Terça Quarta Quinta Sexta Sábado Domingo" at bounding box center [263, 98] width 226 height 10
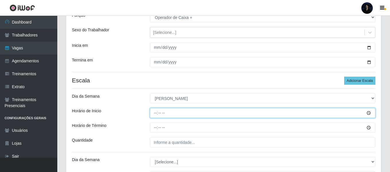
click at [157, 114] on input "Horário de Inicio" at bounding box center [263, 113] width 226 height 10
type input "07:00"
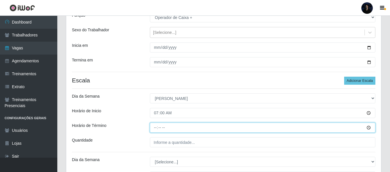
click at [156, 124] on input "Horário de Término" at bounding box center [263, 127] width 226 height 10
type input "13:00"
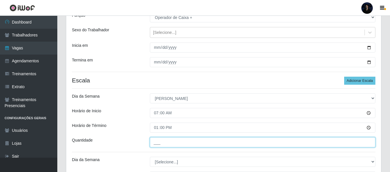
click at [154, 140] on input "___" at bounding box center [263, 142] width 226 height 10
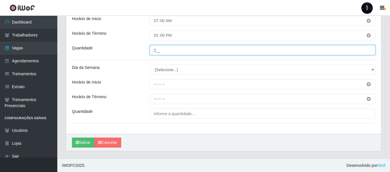
scroll to position [150, 0]
type input "2__"
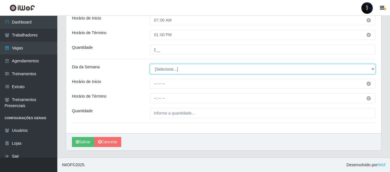
click at [157, 70] on select "[Selecione...] Segunda Terça Quarta Quinta Sexta Sábado Domingo" at bounding box center [263, 69] width 226 height 10
select select "0"
click at [150, 64] on select "[Selecione...] Segunda Terça Quarta Quinta Sexta Sábado Domingo" at bounding box center [263, 69] width 226 height 10
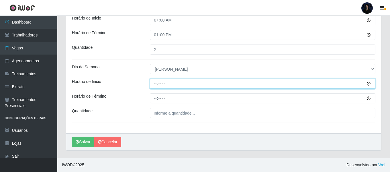
click at [155, 84] on input "Horário de Inicio" at bounding box center [263, 84] width 226 height 10
type input "07:45"
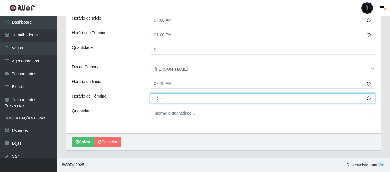
click at [155, 98] on input "Horário de Término" at bounding box center [263, 98] width 226 height 10
type input "13:45"
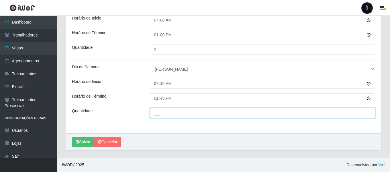
click at [156, 112] on input "___" at bounding box center [263, 113] width 226 height 10
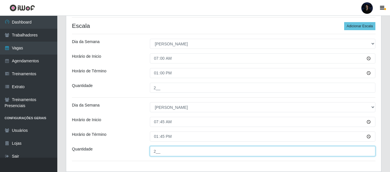
scroll to position [121, 0]
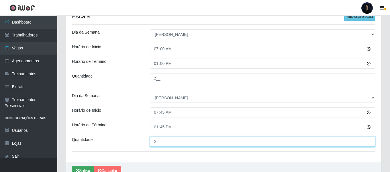
type input "2__"
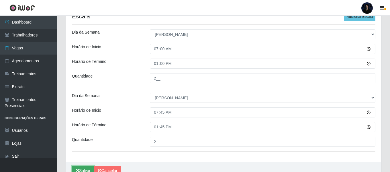
click at [77, 169] on icon "submit" at bounding box center [77, 170] width 3 height 4
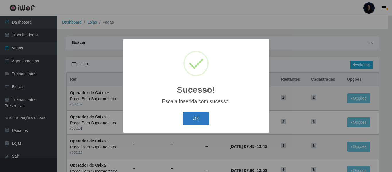
click at [193, 120] on button "OK" at bounding box center [196, 118] width 27 height 13
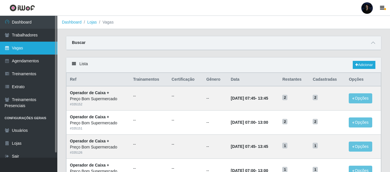
click at [43, 44] on link "Vagas" at bounding box center [28, 48] width 57 height 13
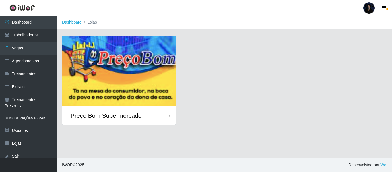
click at [133, 113] on div "Preço Bom Supermercado" at bounding box center [106, 115] width 71 height 7
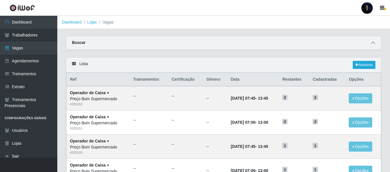
click at [375, 44] on icon at bounding box center [373, 43] width 4 height 4
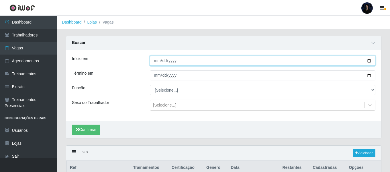
click at [368, 62] on input "Início em" at bounding box center [263, 61] width 226 height 10
type input "2025-09-01"
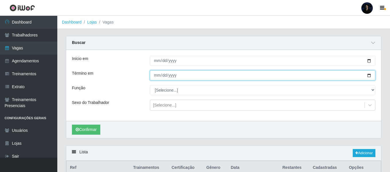
click at [369, 76] on input "Término em" at bounding box center [263, 75] width 226 height 10
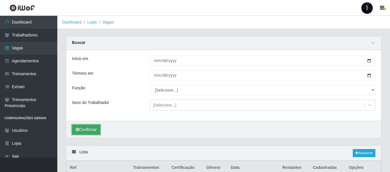
click at [95, 132] on button "Confirmar" at bounding box center [86, 129] width 28 height 10
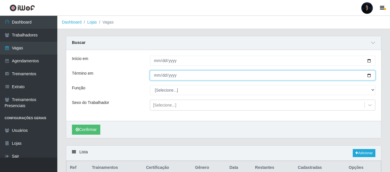
click at [369, 75] on input "2025-08-31" at bounding box center [263, 75] width 226 height 10
type input "2025-09-30"
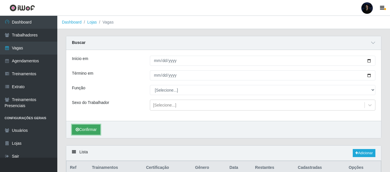
click at [93, 130] on button "Confirmar" at bounding box center [86, 129] width 28 height 10
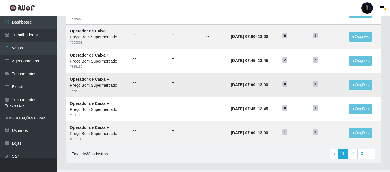
scroll to position [402, 0]
